Goal: Find specific page/section: Find specific page/section

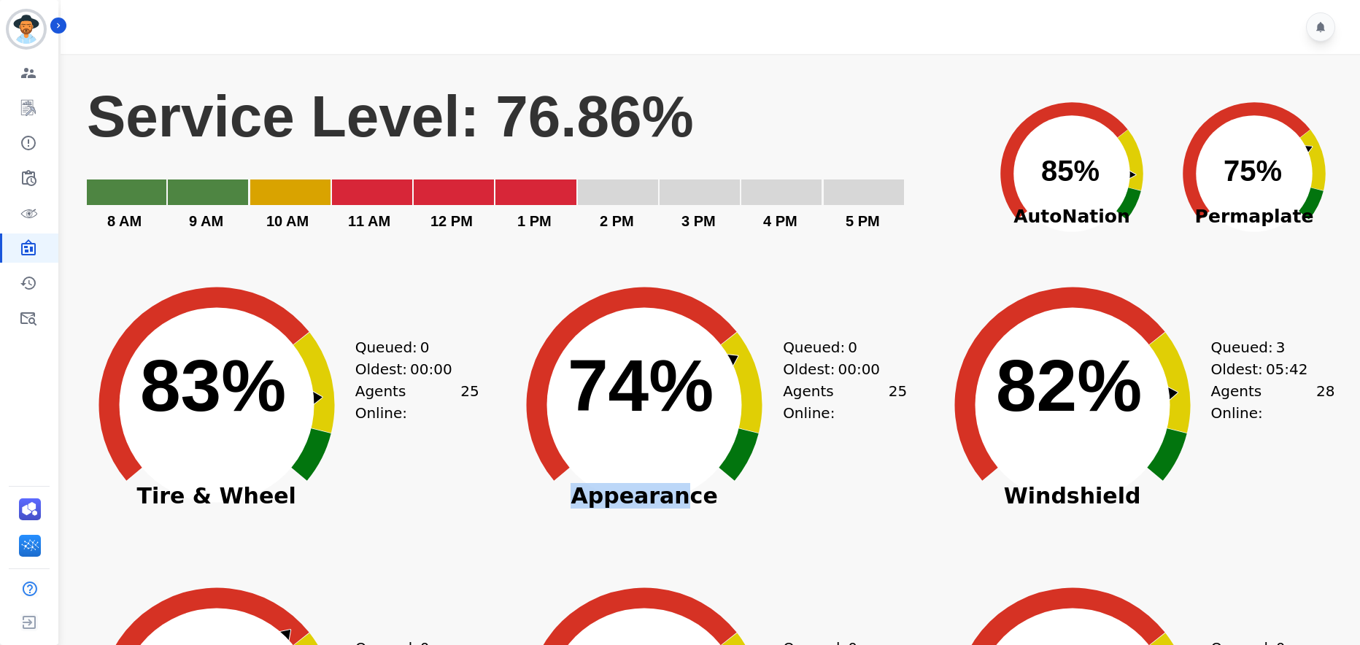
drag, startPoint x: 666, startPoint y: 497, endPoint x: 577, endPoint y: 497, distance: 89.0
click at [577, 497] on span "Appearance" at bounding box center [644, 496] width 292 height 15
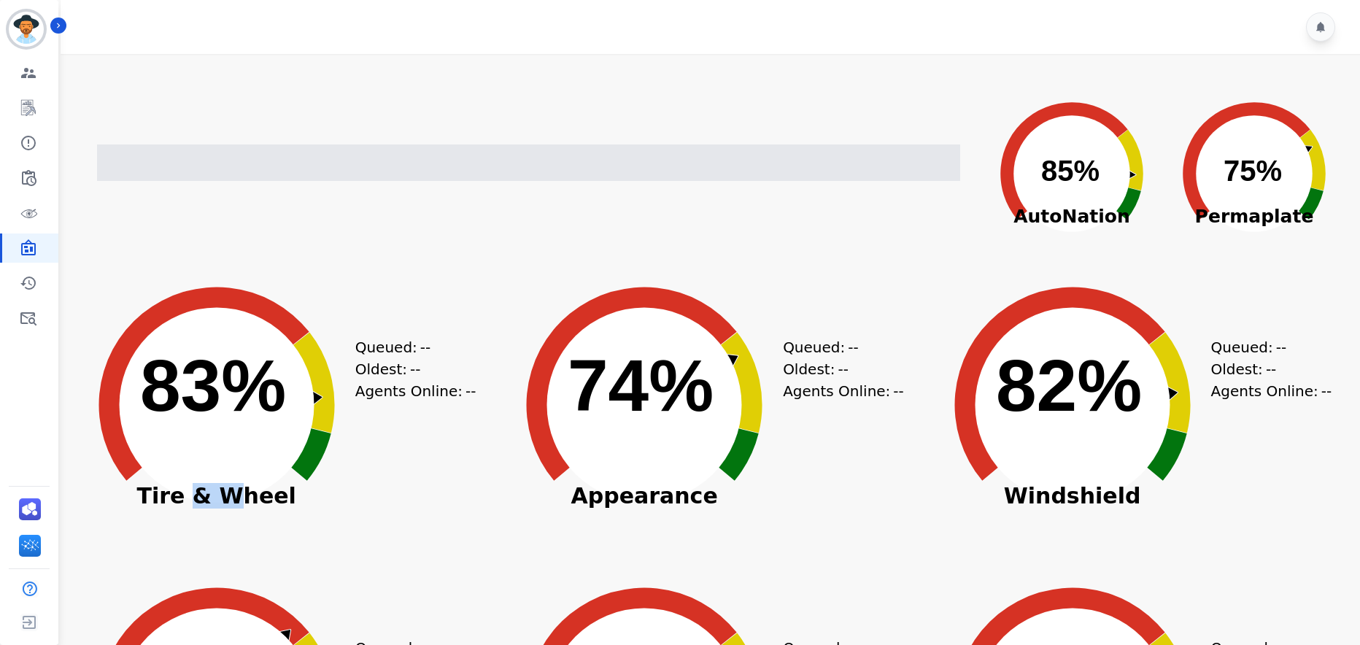
drag, startPoint x: 201, startPoint y: 498, endPoint x: 252, endPoint y: 498, distance: 51.8
click at [252, 498] on span "Tire & Wheel" at bounding box center [217, 496] width 292 height 15
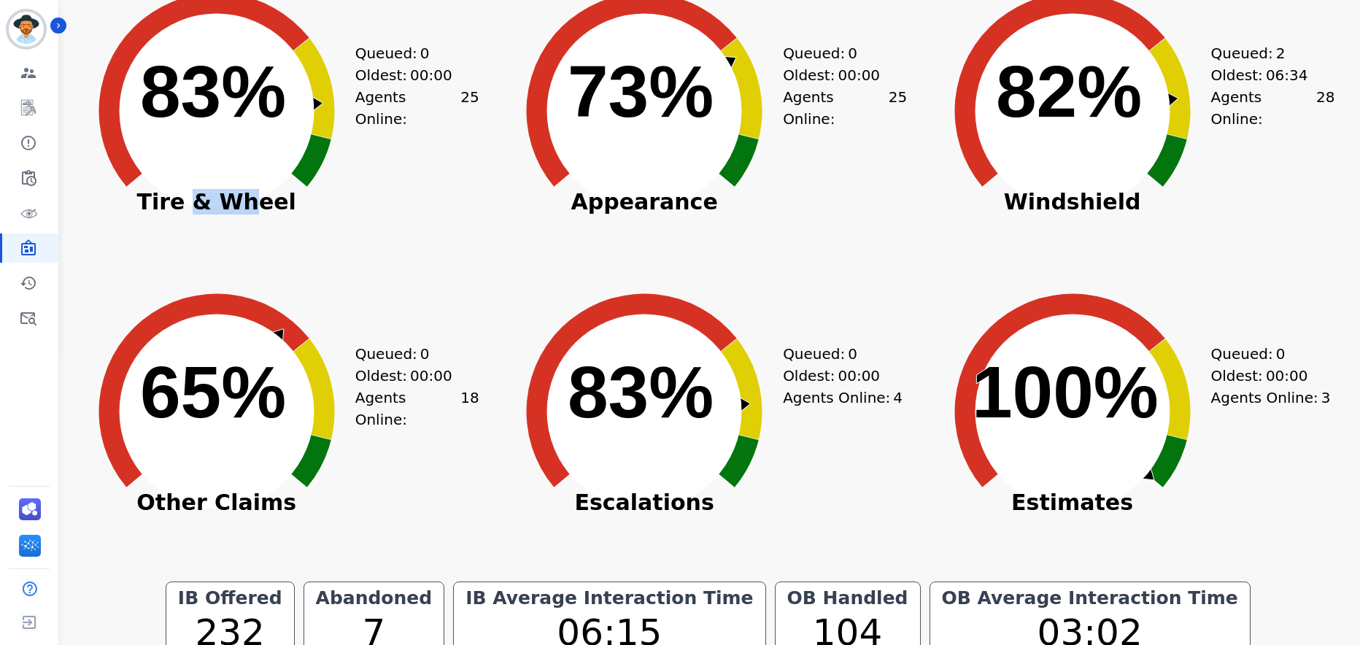
scroll to position [281, 0]
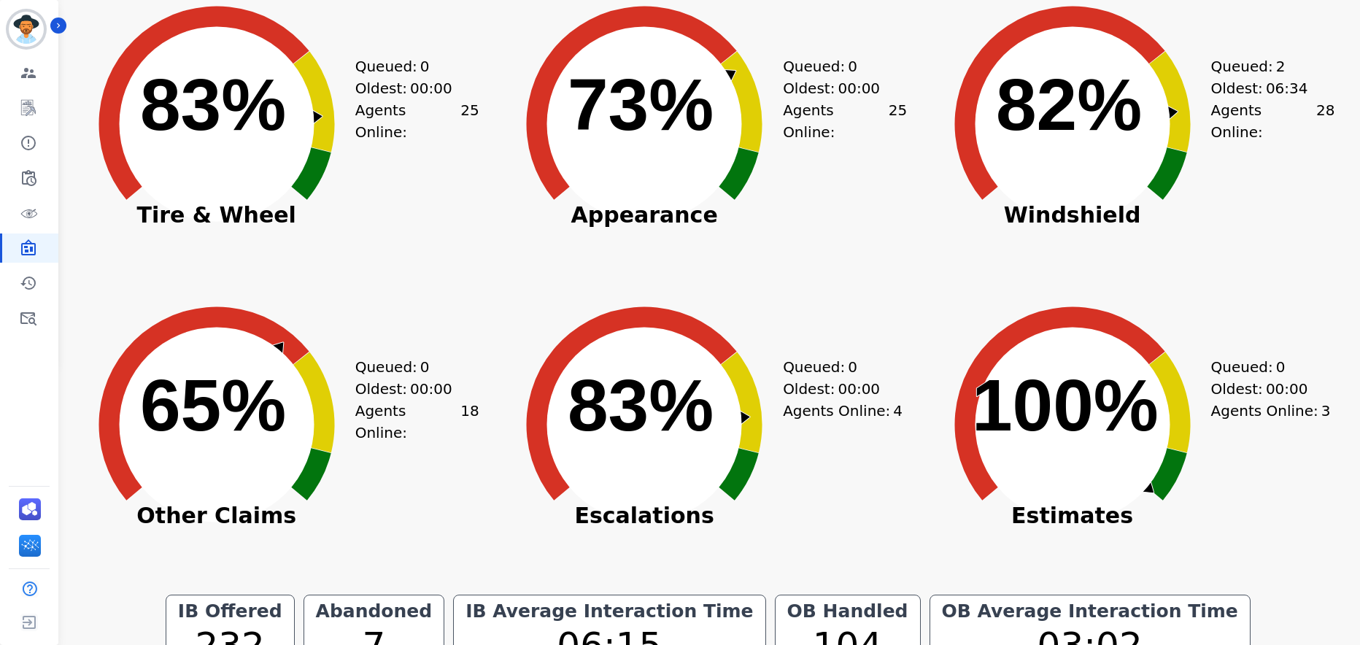
click at [911, 231] on div "Created with Highcharts 10.3.3 73% ​ 73% Appearance Queued: 0 Oldest: 00:00 Age…" at bounding box center [707, 148] width 419 height 292
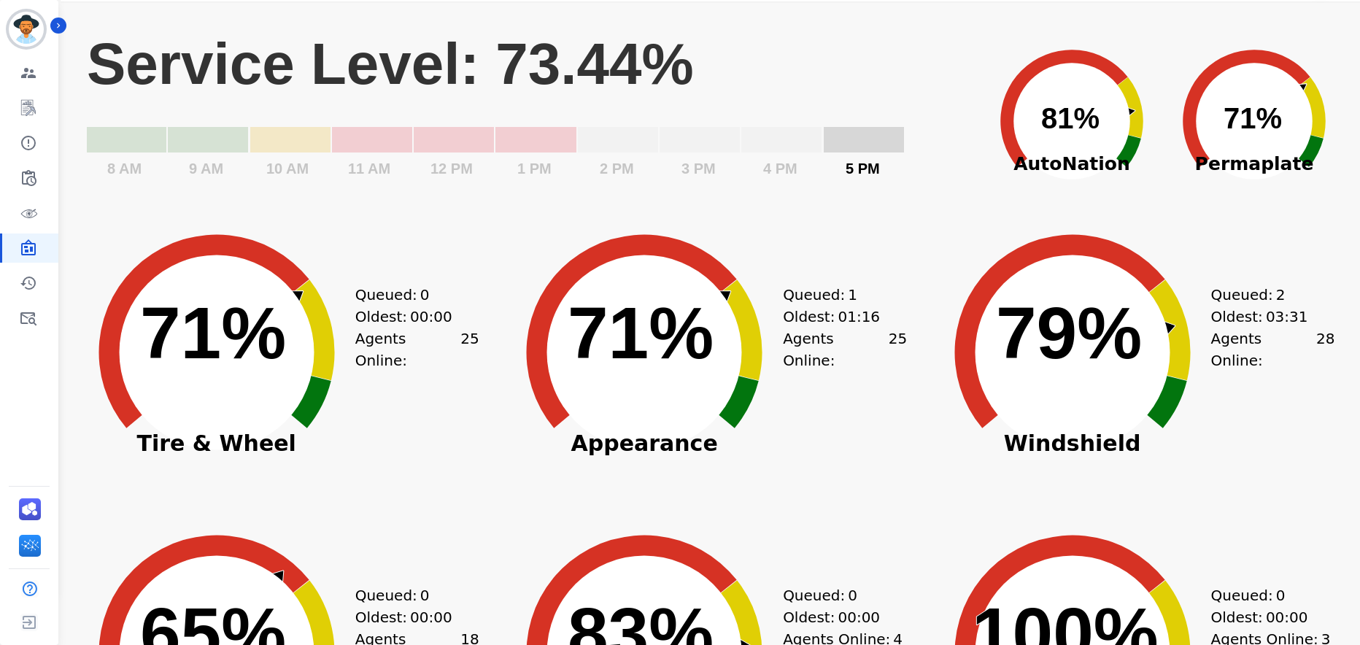
scroll to position [0, 0]
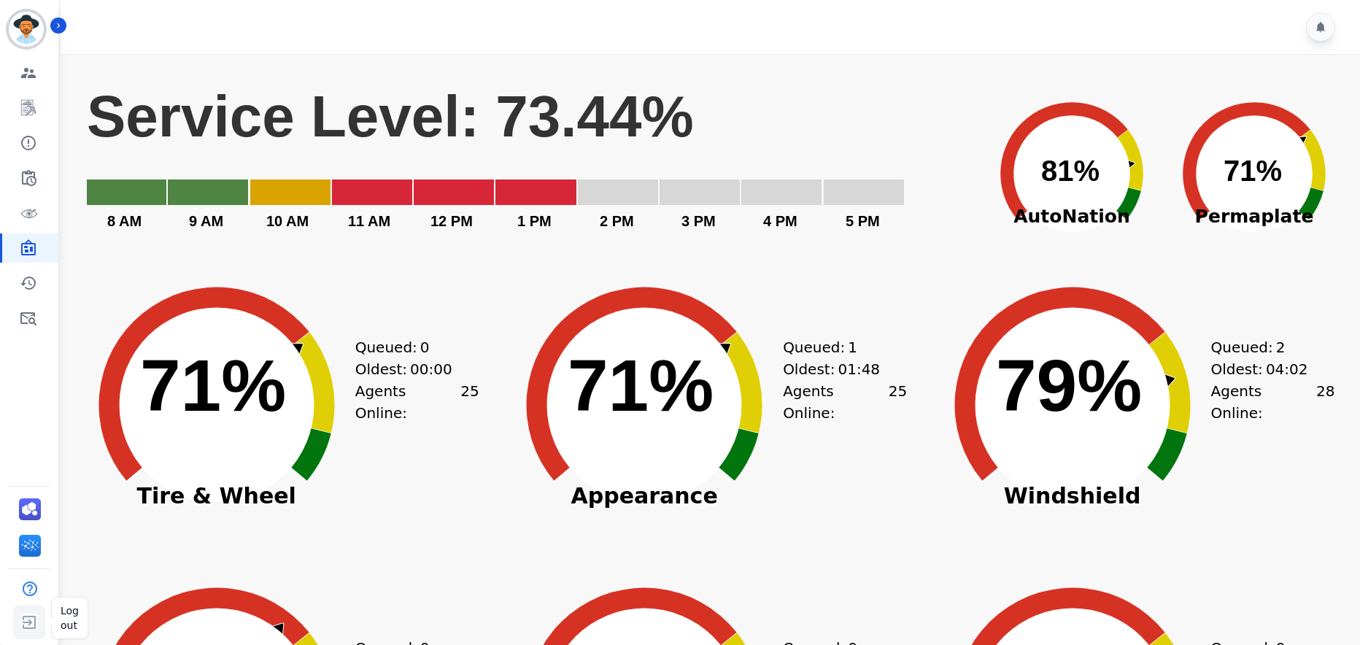
click at [22, 624] on img "Sidebar" at bounding box center [29, 622] width 26 height 28
